Goal: Transaction & Acquisition: Download file/media

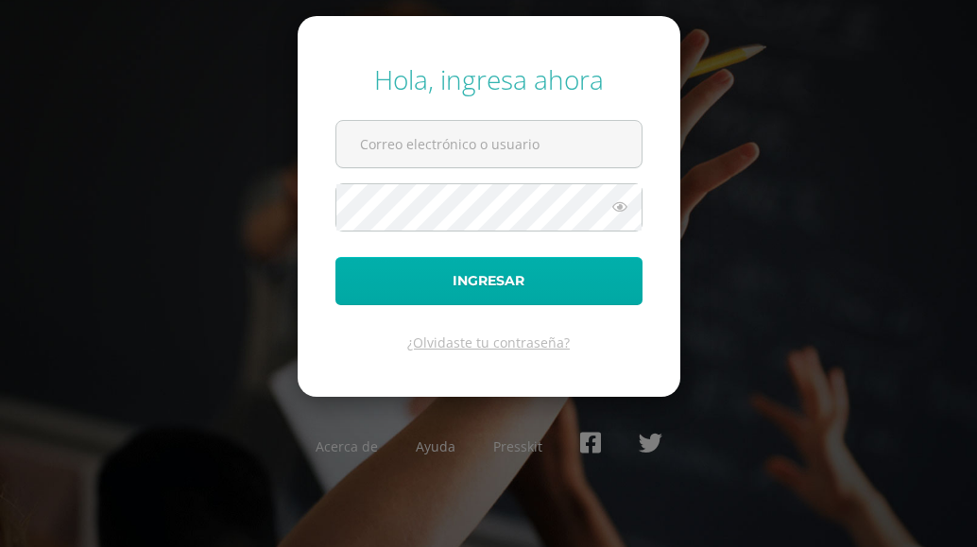
type input "COS01123@osoriosandoval.edu.gt"
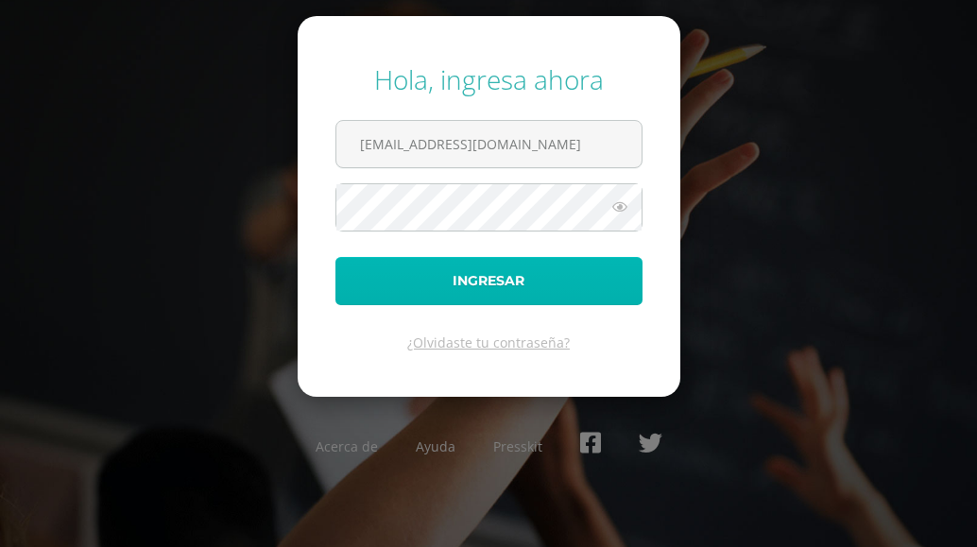
click at [462, 287] on button "Ingresar" at bounding box center [488, 281] width 307 height 48
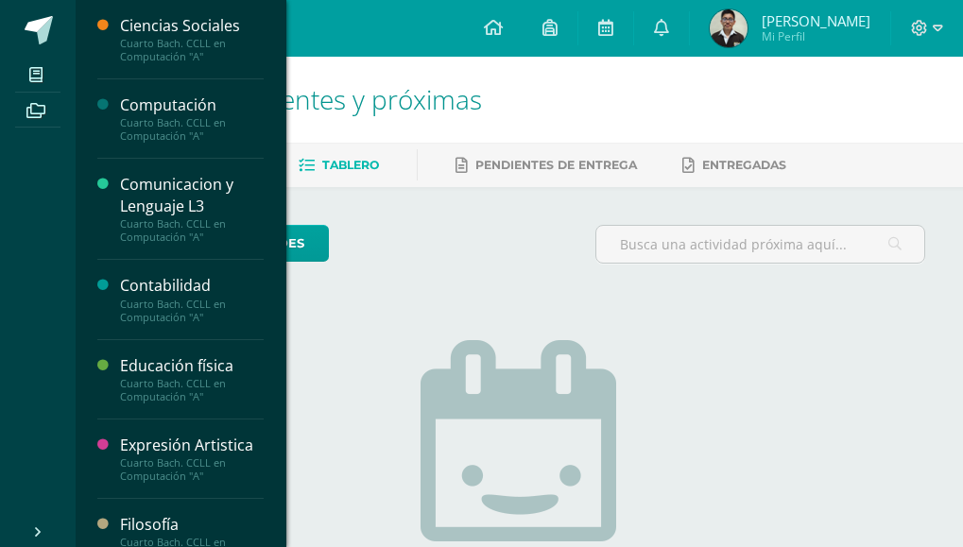
click at [158, 143] on div "Cuarto Bach. CCLL en Computación "A"" at bounding box center [192, 129] width 144 height 26
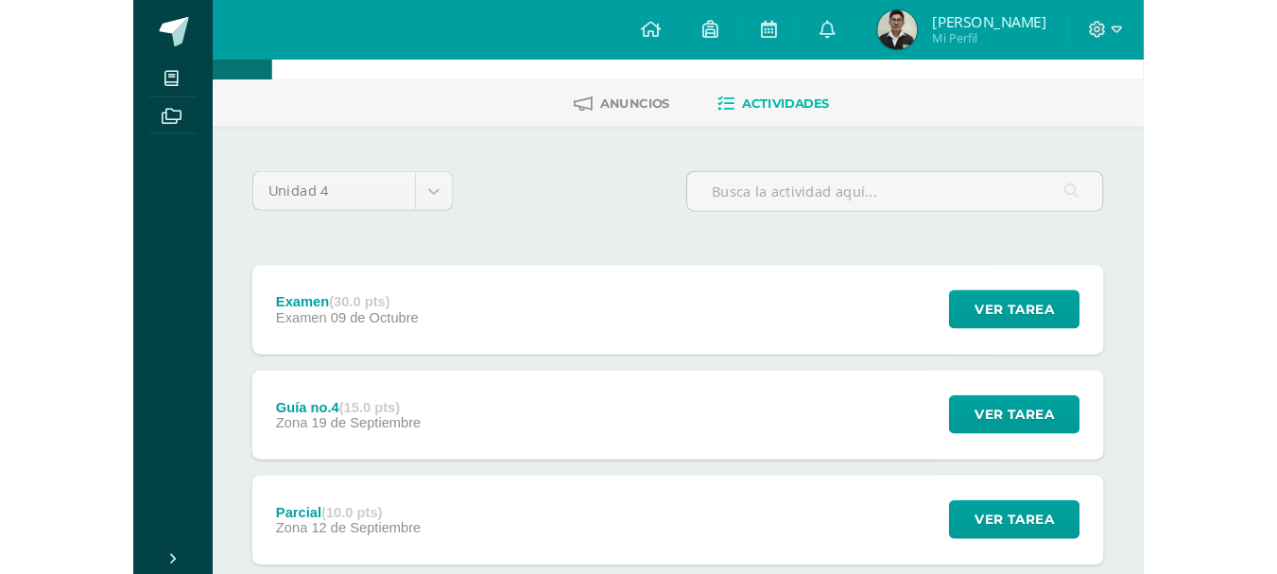
scroll to position [94, 0]
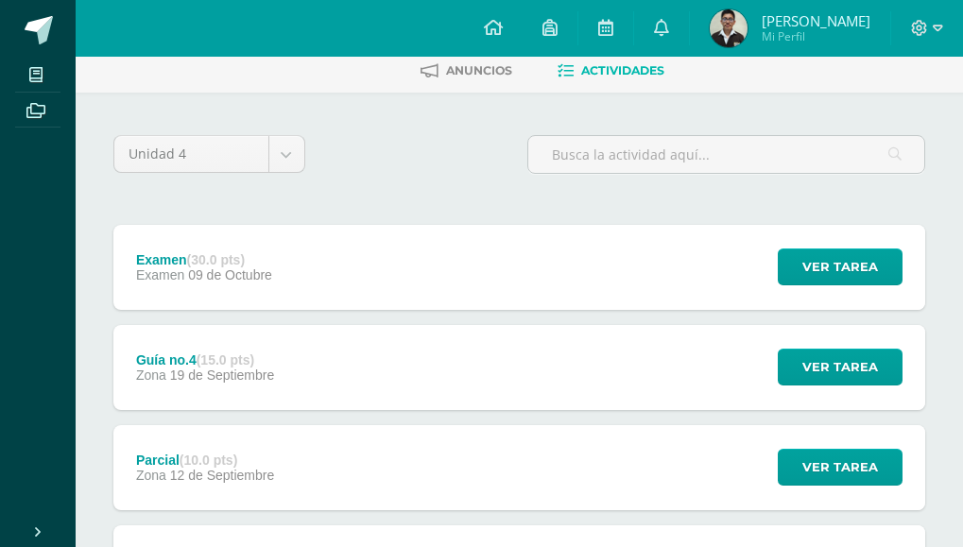
click at [389, 382] on div "Guía no.4 (15.0 pts) Zona 19 de Septiembre Ver tarea Guía no.4 Computación Carg…" at bounding box center [519, 367] width 812 height 85
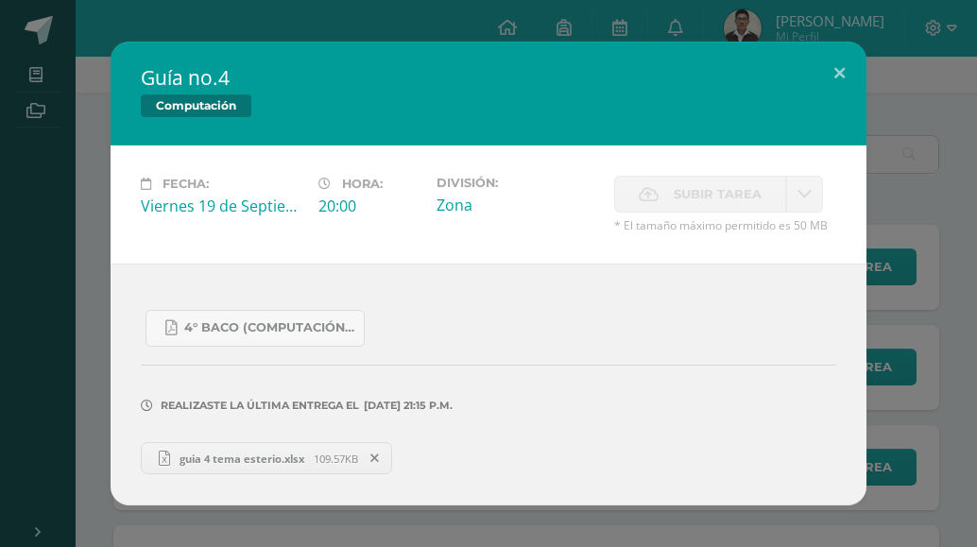
click at [275, 466] on link "guia 4 tema esterio.xlsx 109.57KB" at bounding box center [266, 458] width 251 height 32
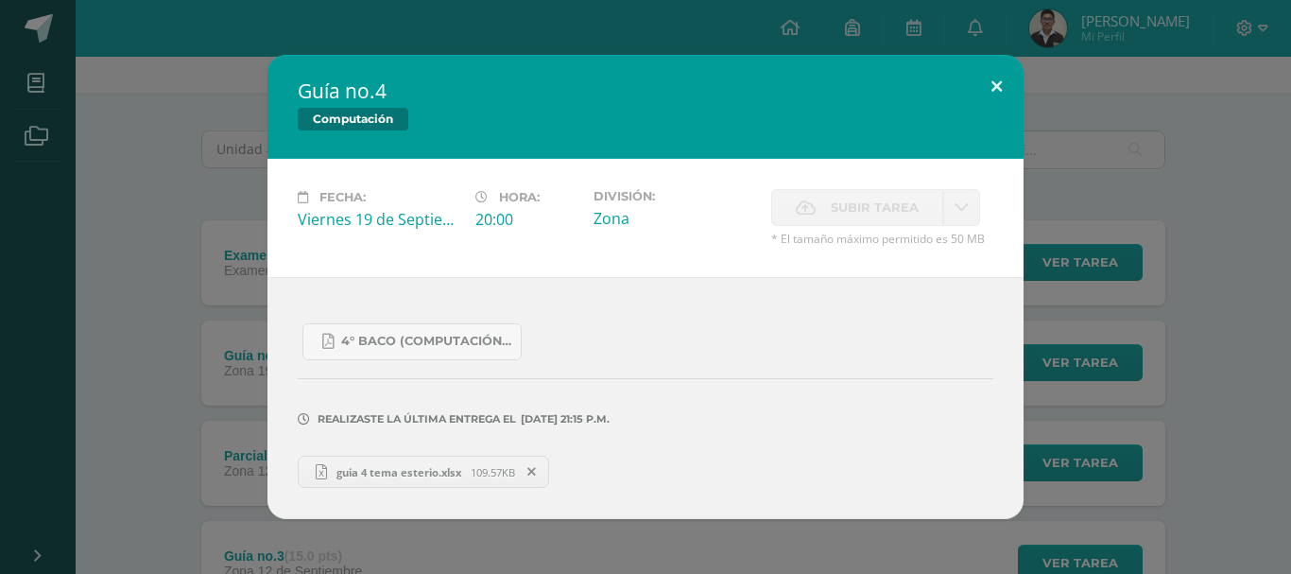
click at [976, 96] on button at bounding box center [997, 87] width 54 height 64
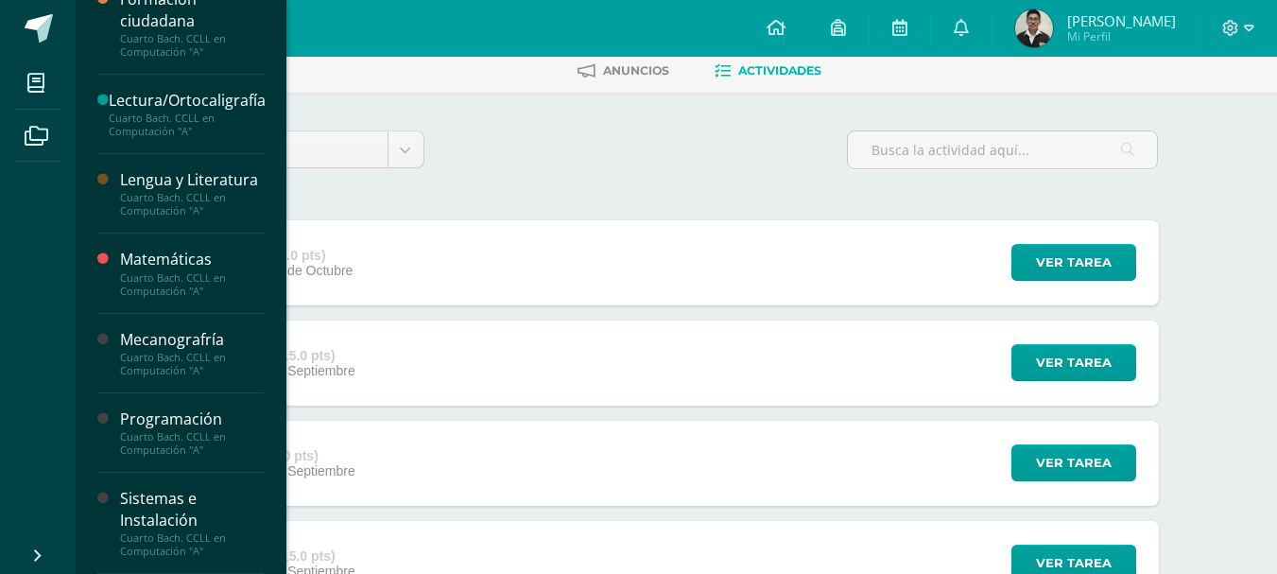
scroll to position [706, 0]
click at [157, 533] on div "Cuarto Bach. CCLL en Computación "A"" at bounding box center [192, 544] width 144 height 26
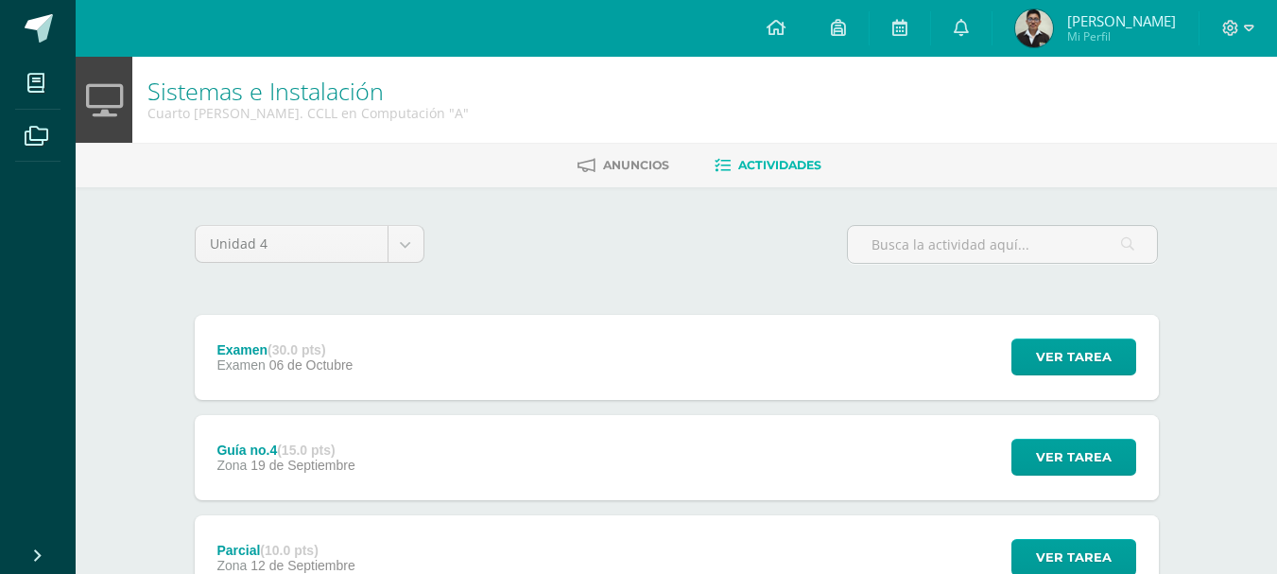
click at [485, 335] on div "Examen (30.0 pts) Examen [DATE] Ver tarea Examen Sistemas e Instalación Cargand…" at bounding box center [677, 357] width 964 height 85
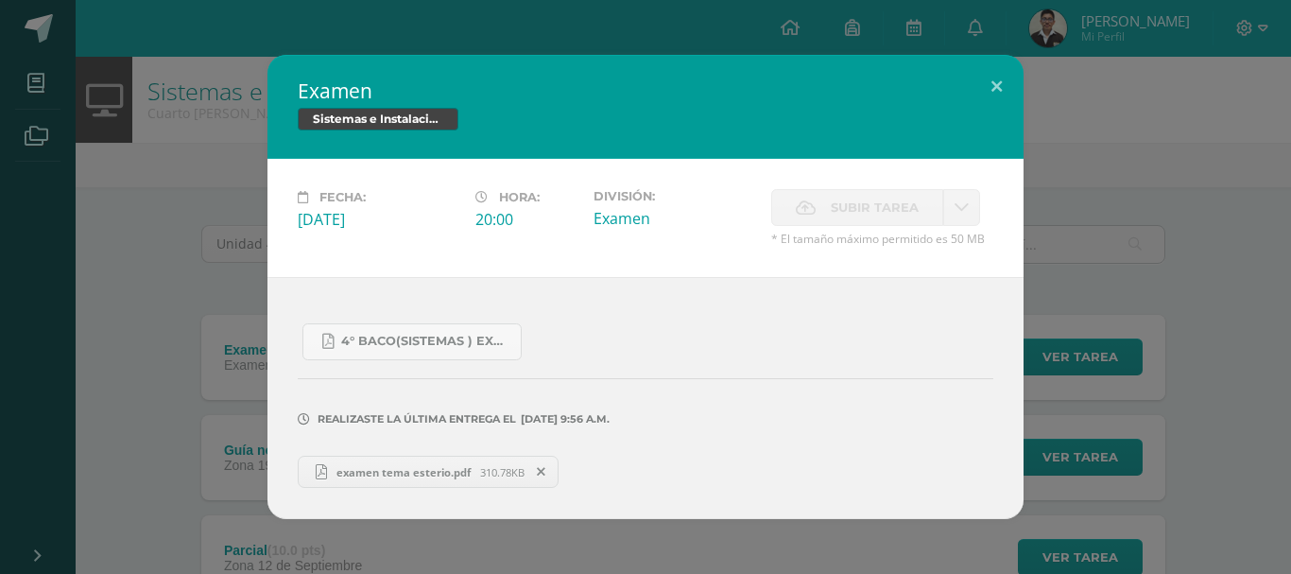
click at [458, 474] on span "examen tema esterio.pdf" at bounding box center [403, 472] width 153 height 14
click at [990, 67] on button at bounding box center [997, 87] width 54 height 64
